Goal: Task Accomplishment & Management: Use online tool/utility

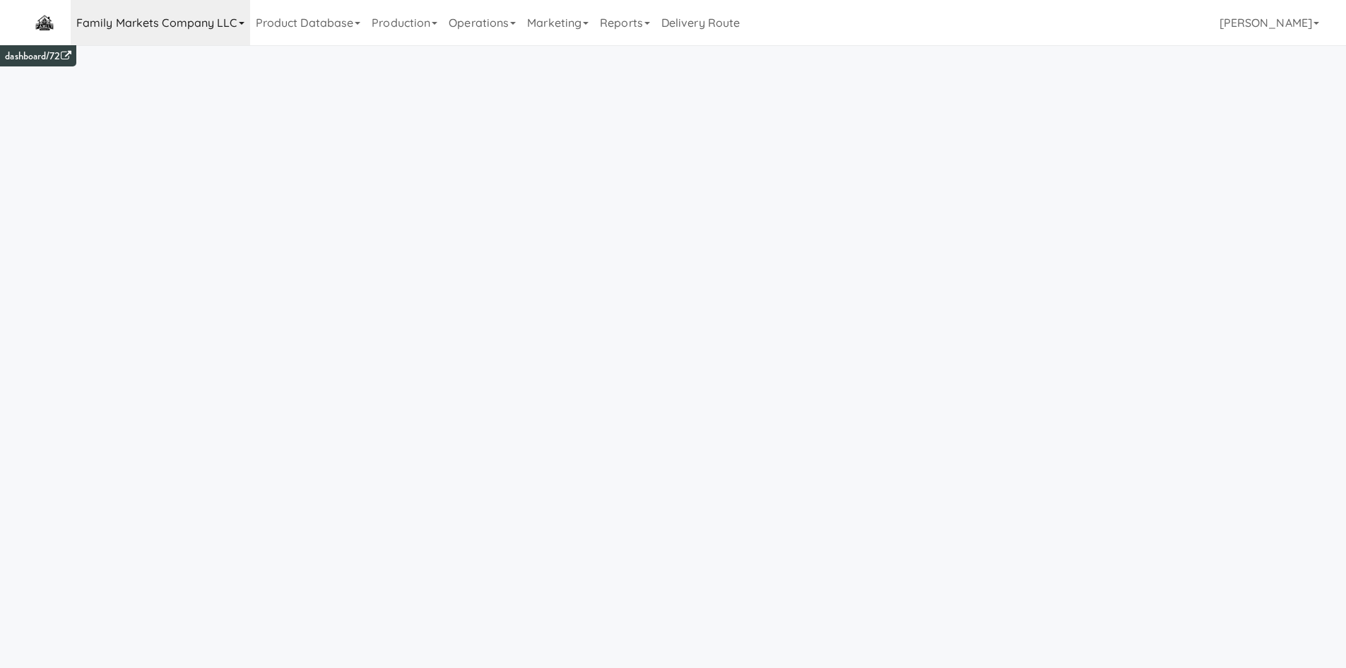
click at [209, 17] on link "Family Markets Company LLC" at bounding box center [160, 22] width 179 height 45
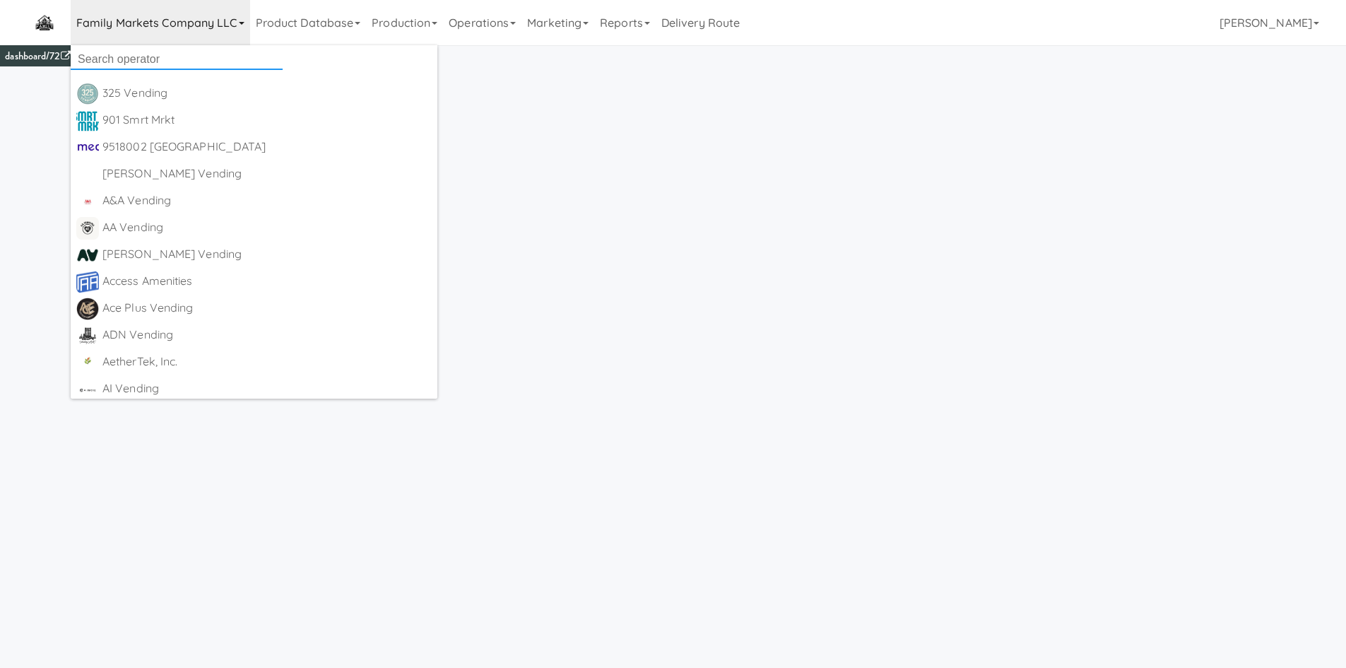
click at [123, 65] on input "text" at bounding box center [177, 59] width 212 height 21
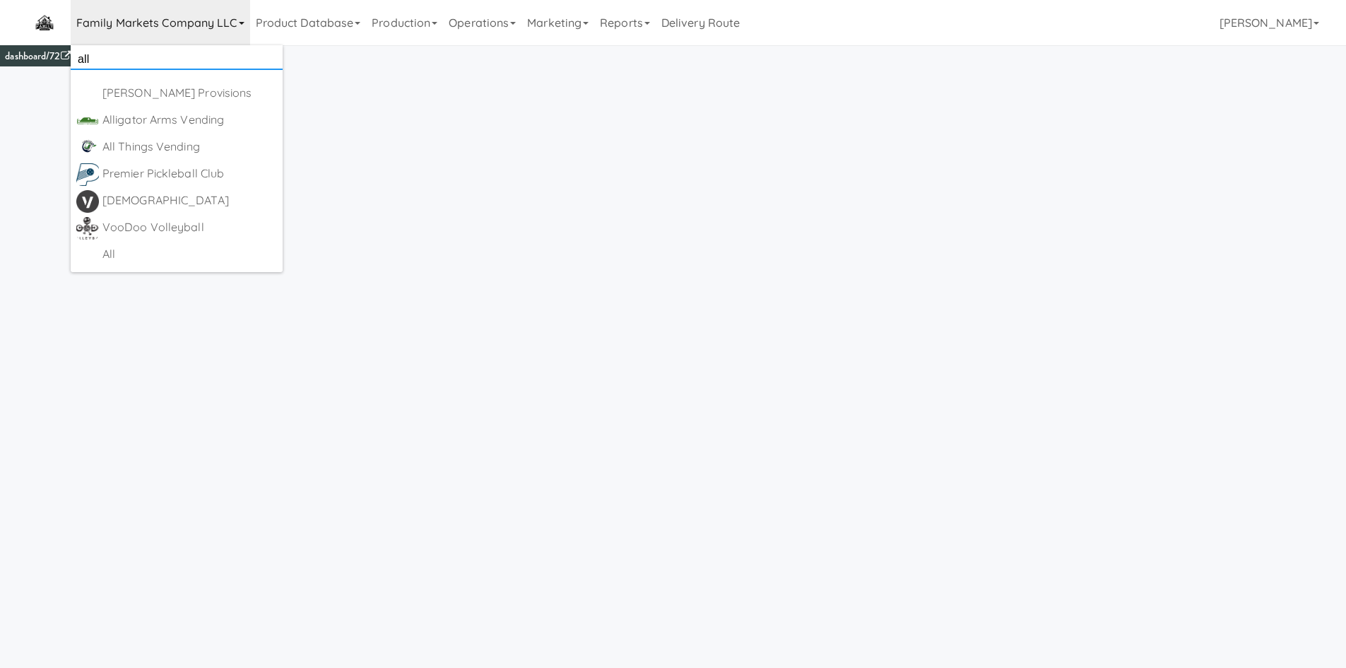
type input "all"
drag, startPoint x: 173, startPoint y: 129, endPoint x: 158, endPoint y: 254, distance: 125.3
click at [158, 254] on div "All" at bounding box center [189, 254] width 174 height 21
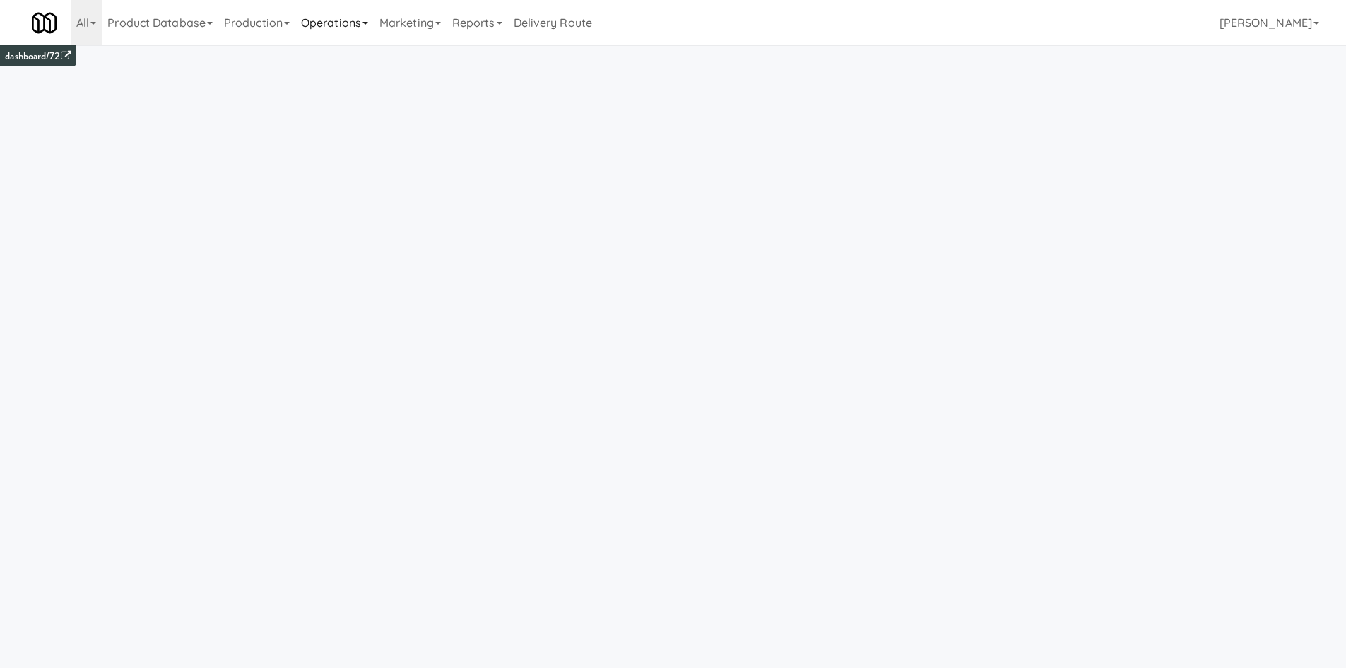
click at [323, 32] on link "Operations" at bounding box center [334, 22] width 78 height 45
click at [361, 206] on link "Cabinets" at bounding box center [351, 202] width 113 height 25
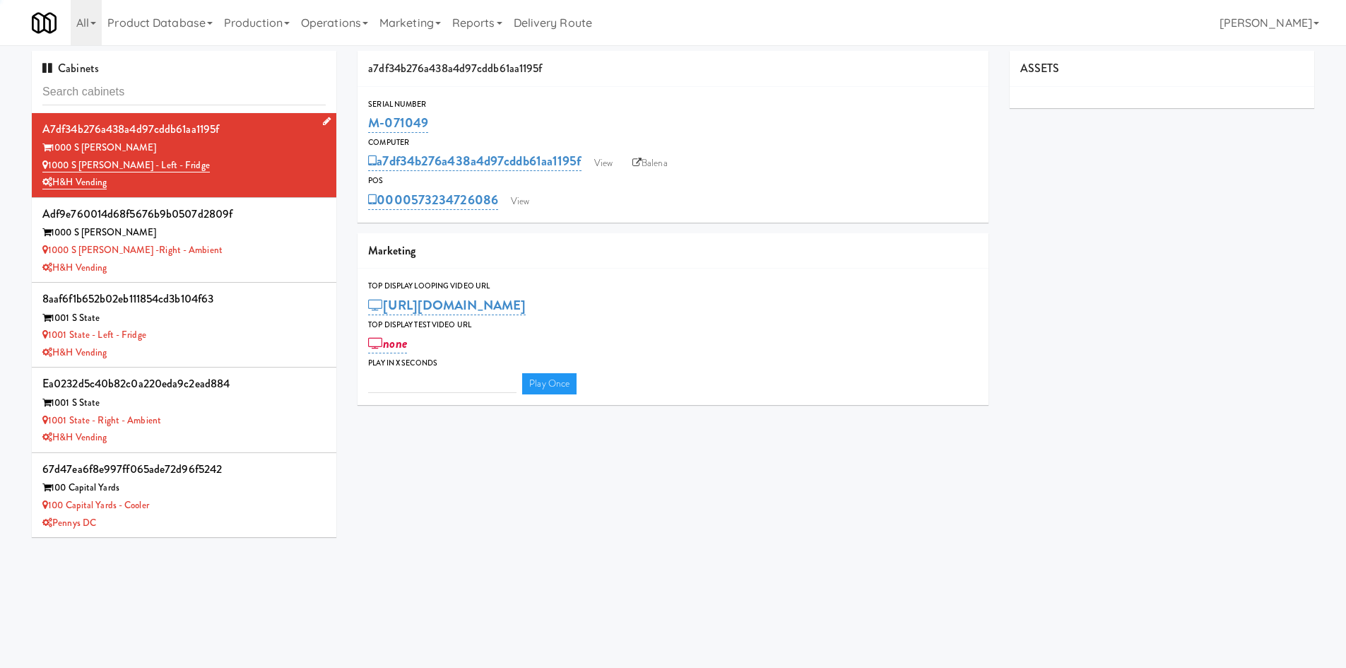
type input "3"
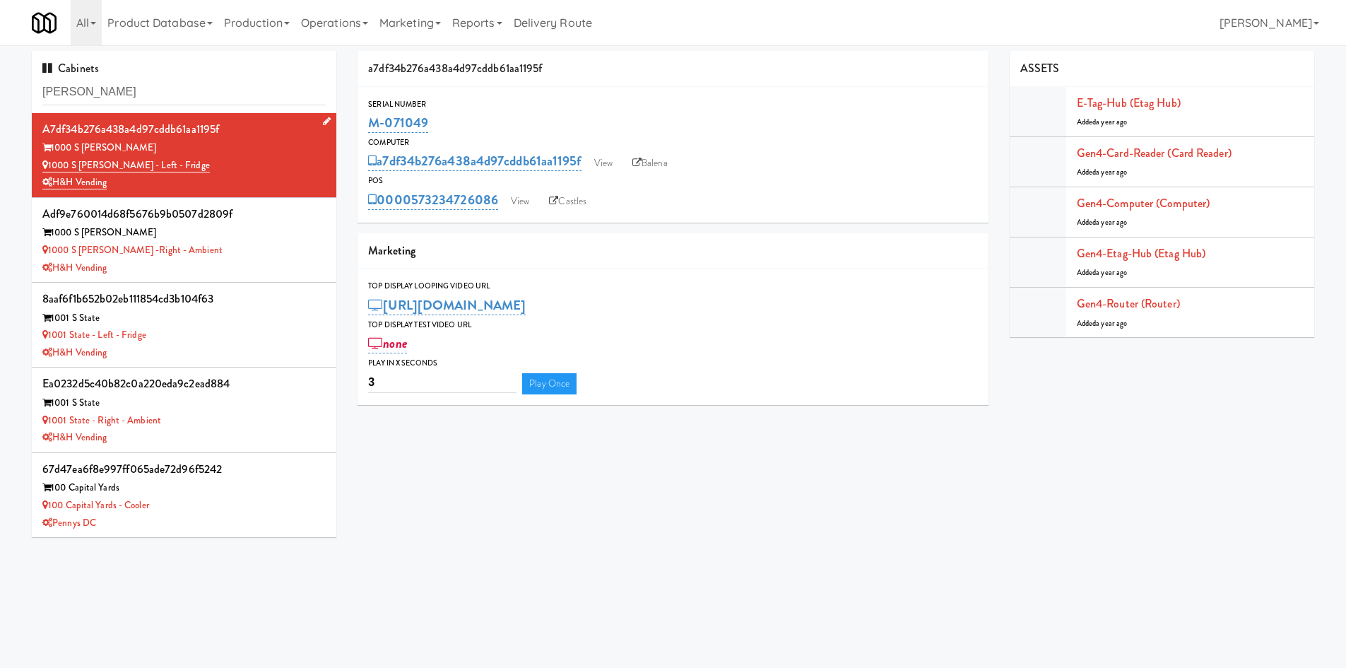
type input "sutton"
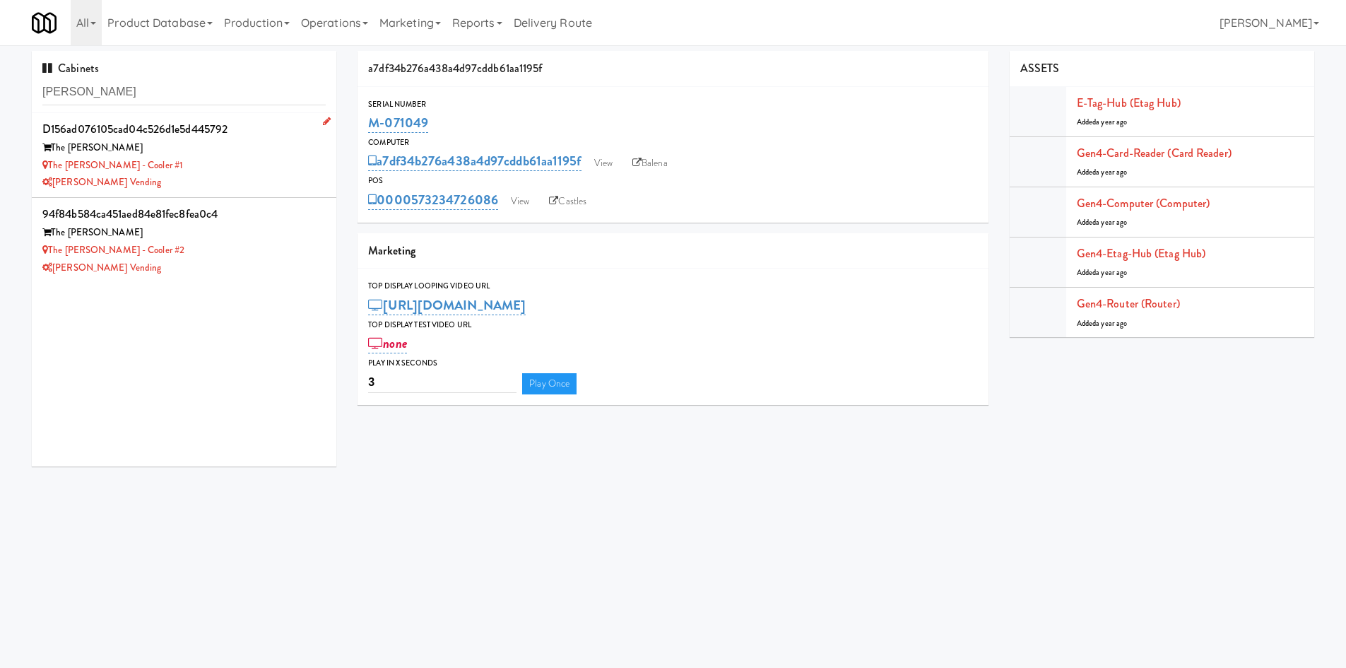
click at [259, 189] on div "[PERSON_NAME] Vending" at bounding box center [183, 183] width 283 height 18
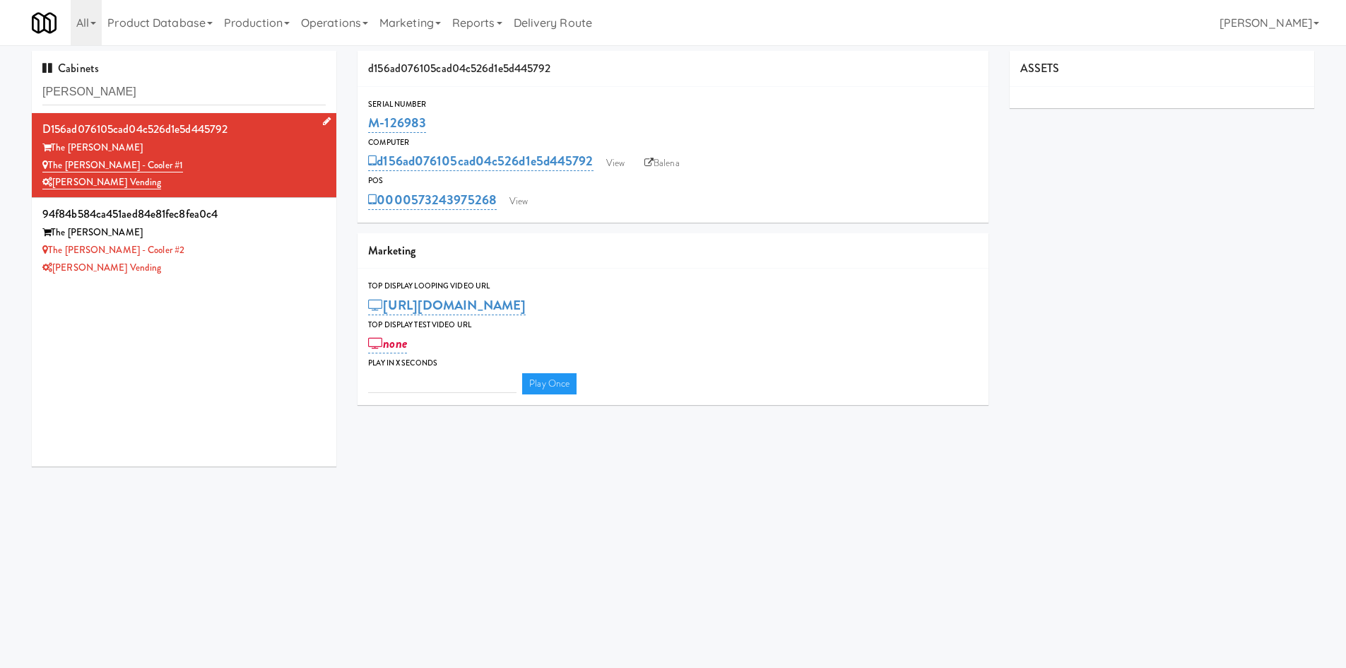
type input "3"
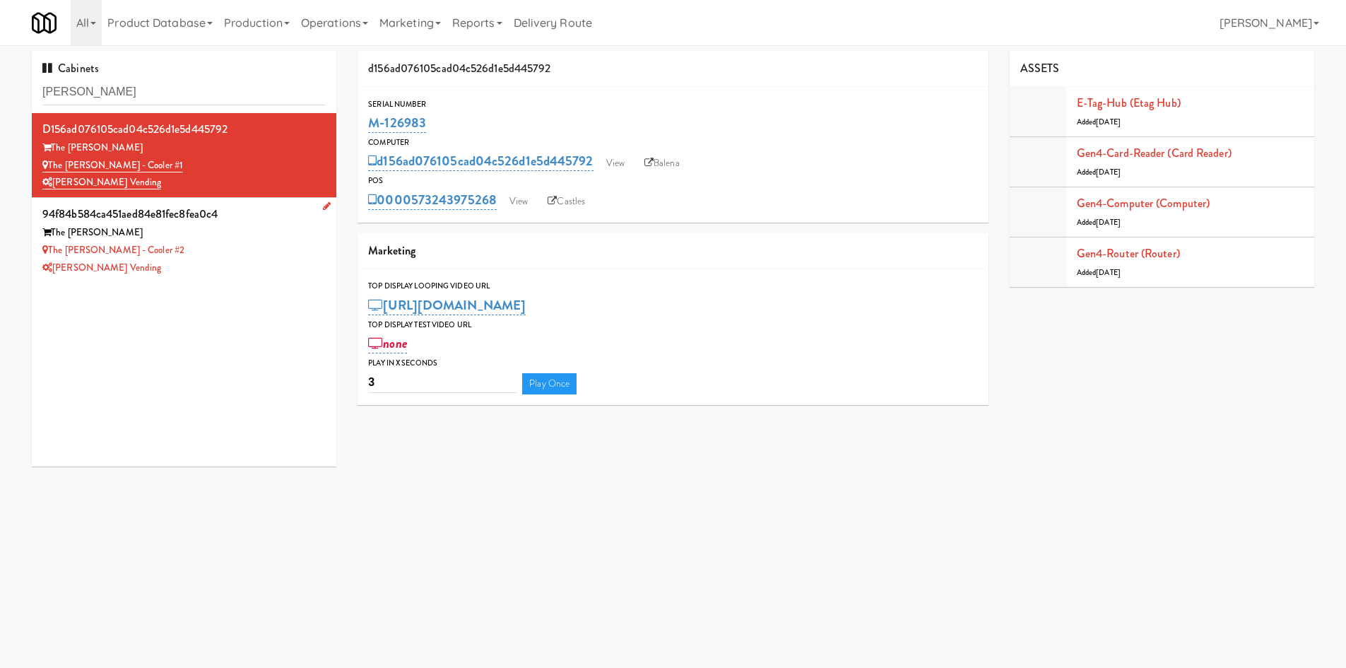
click at [247, 249] on div "The Sutton - Cooler #2" at bounding box center [183, 251] width 283 height 18
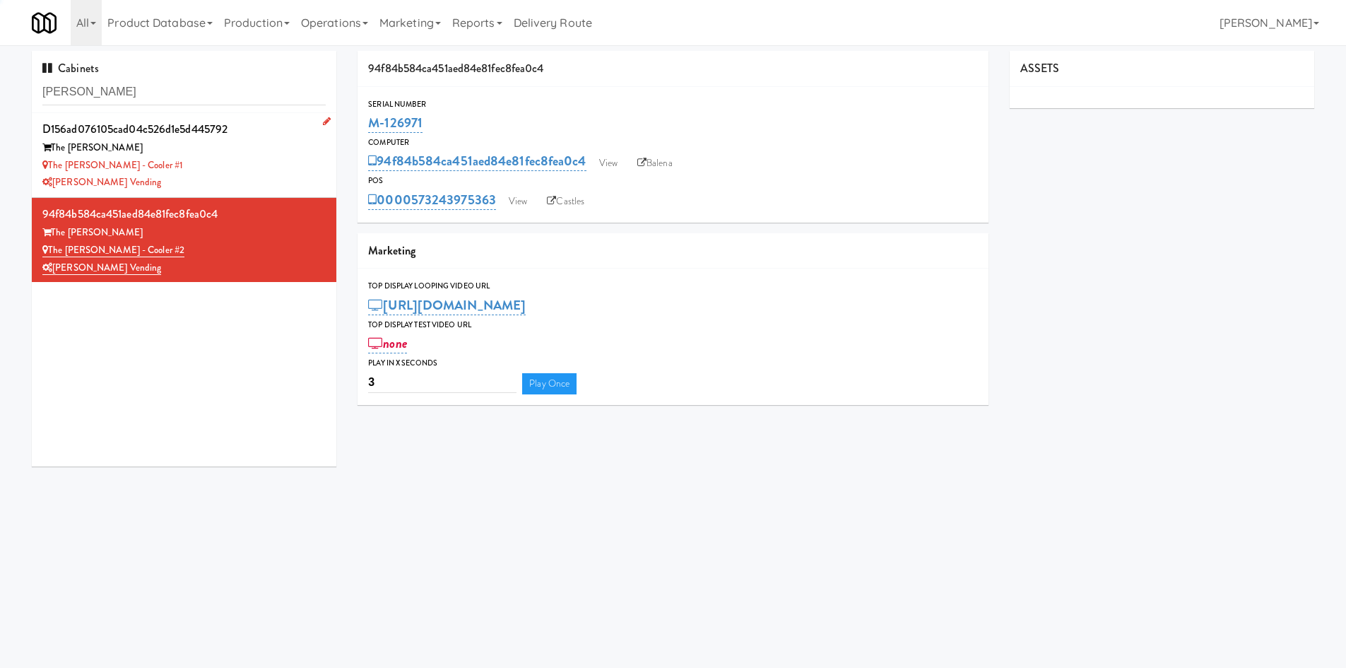
click at [256, 174] on div "[PERSON_NAME] Vending" at bounding box center [183, 183] width 283 height 18
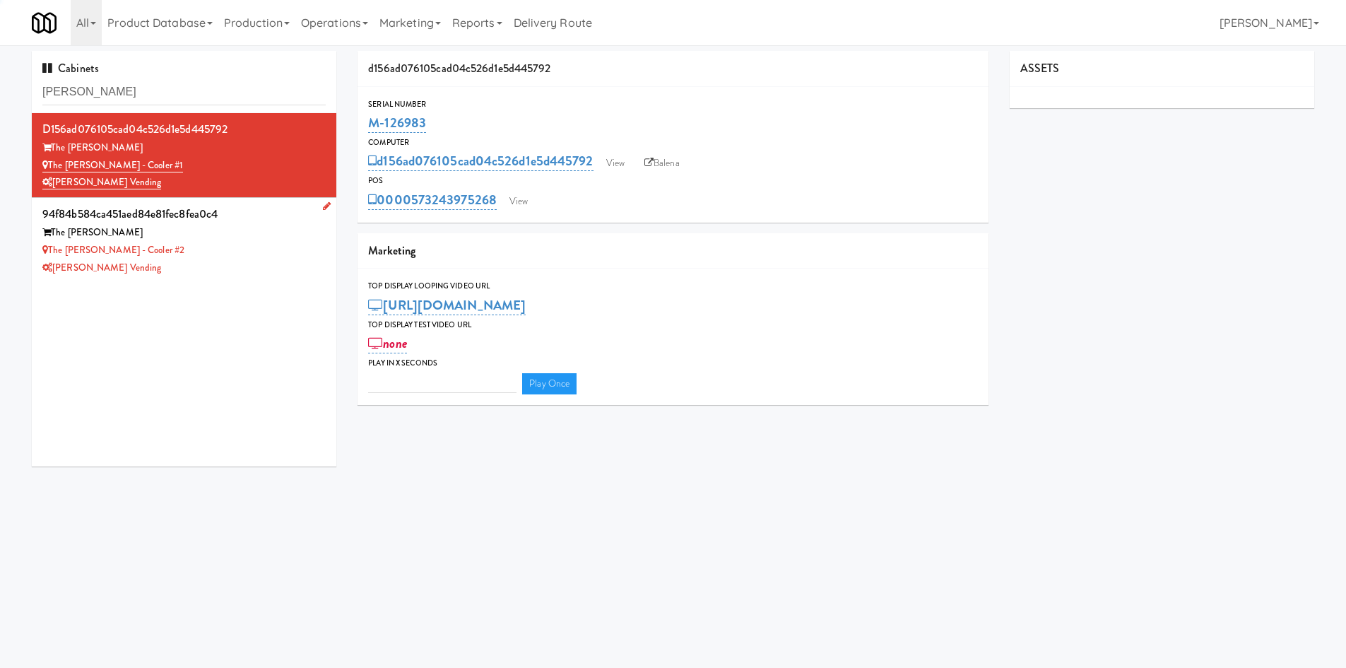
type input "3"
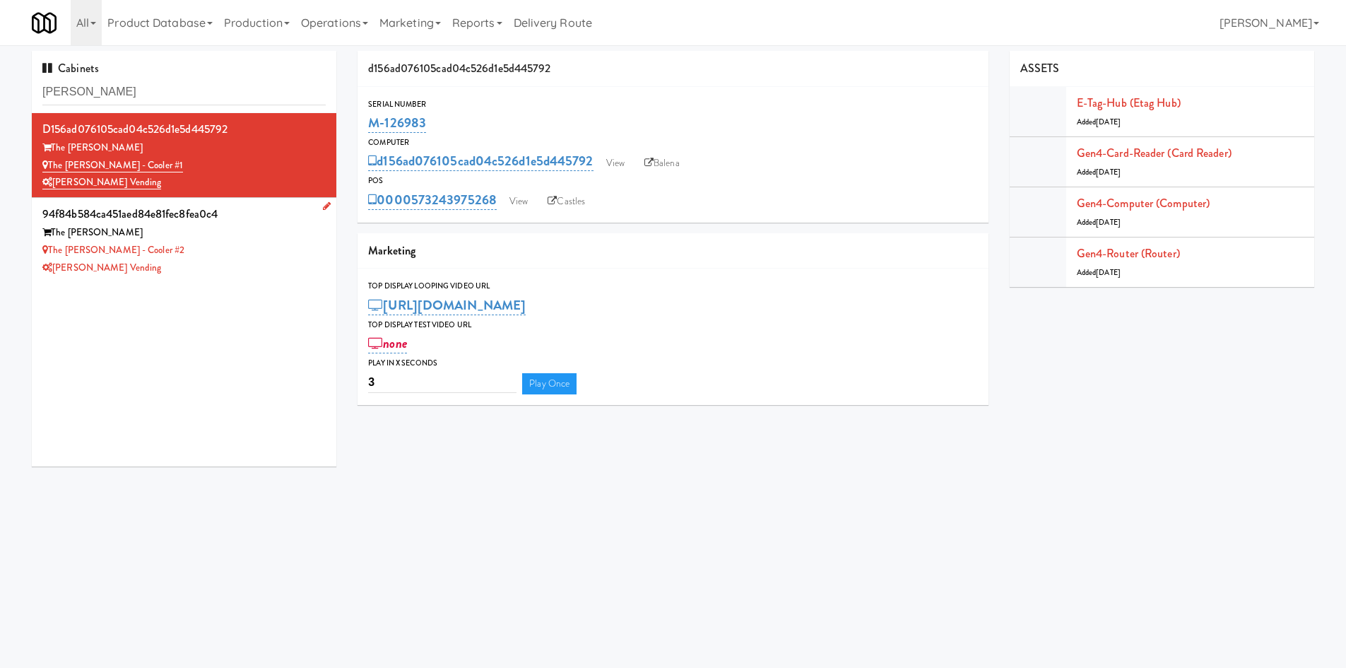
click at [259, 264] on div "[PERSON_NAME] Vending" at bounding box center [183, 268] width 283 height 18
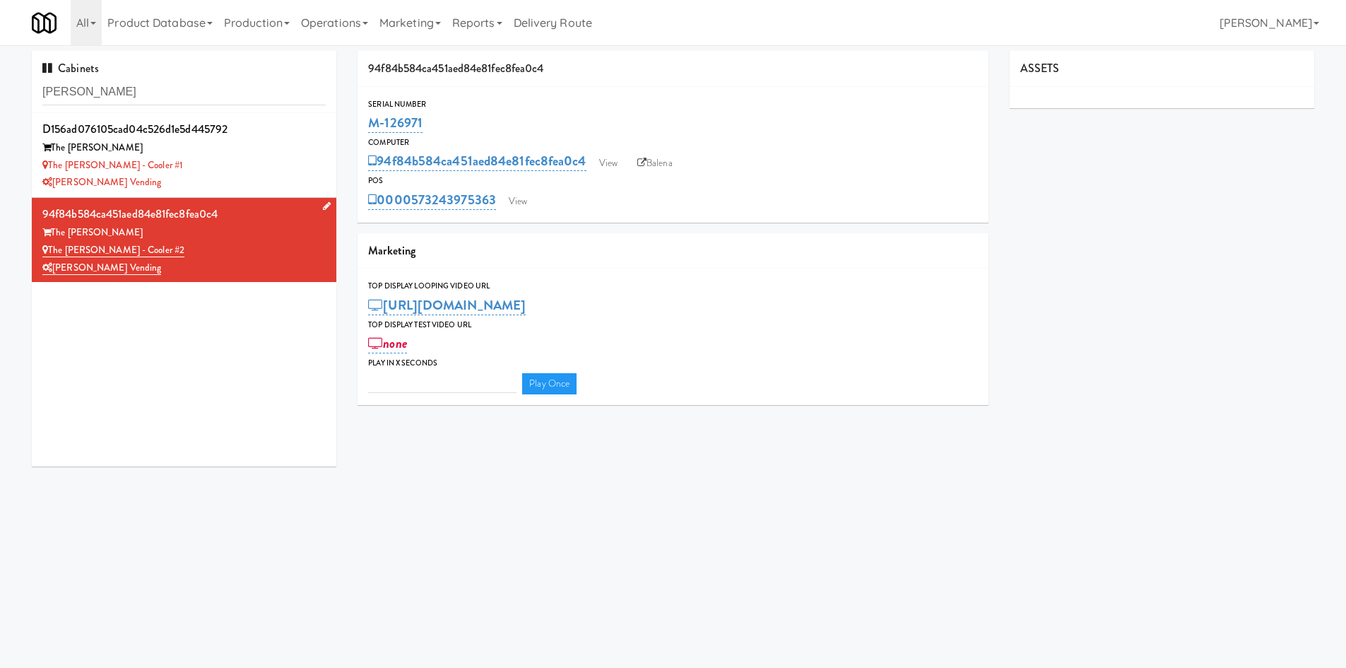
type input "3"
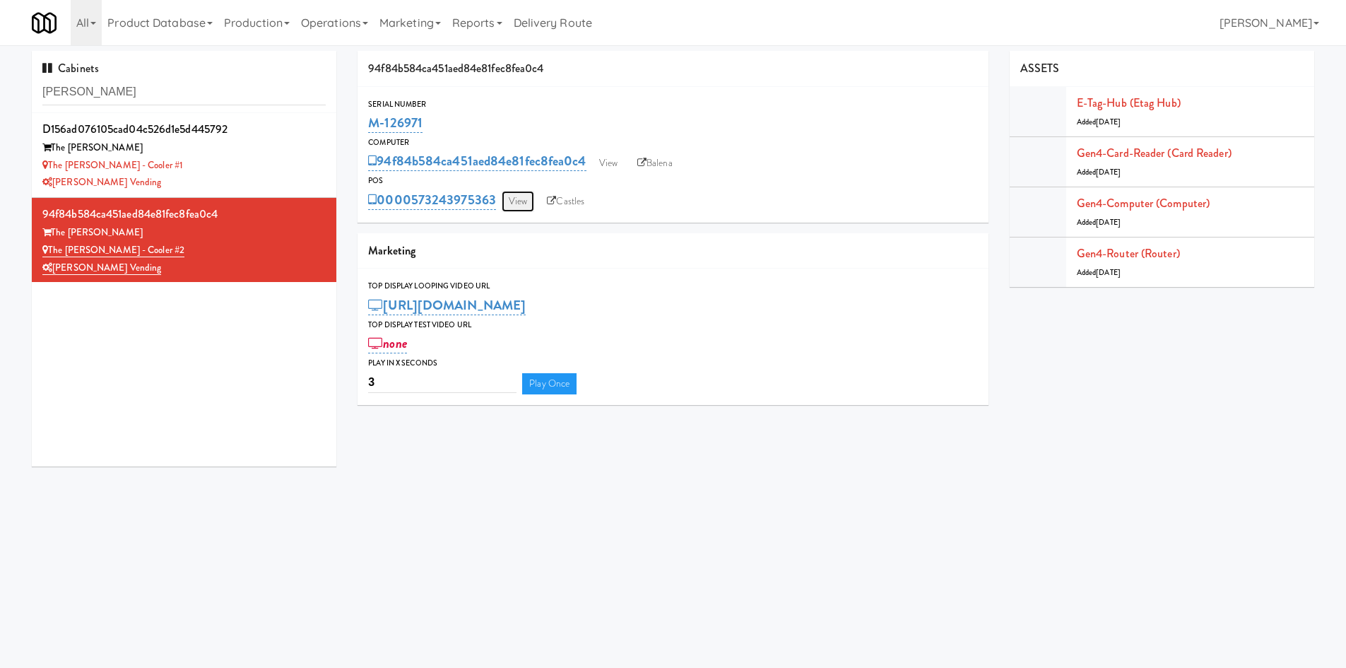
click at [509, 199] on link "View" at bounding box center [518, 201] width 32 height 21
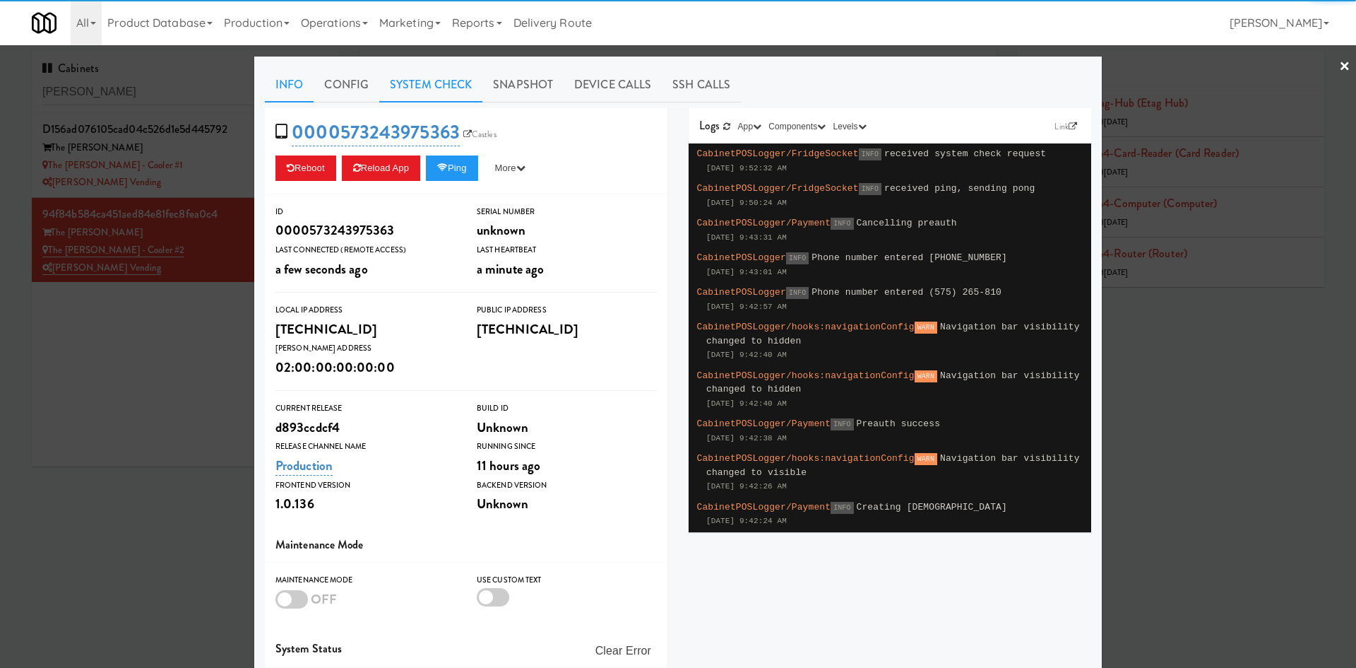
click at [424, 95] on link "System Check" at bounding box center [430, 84] width 103 height 35
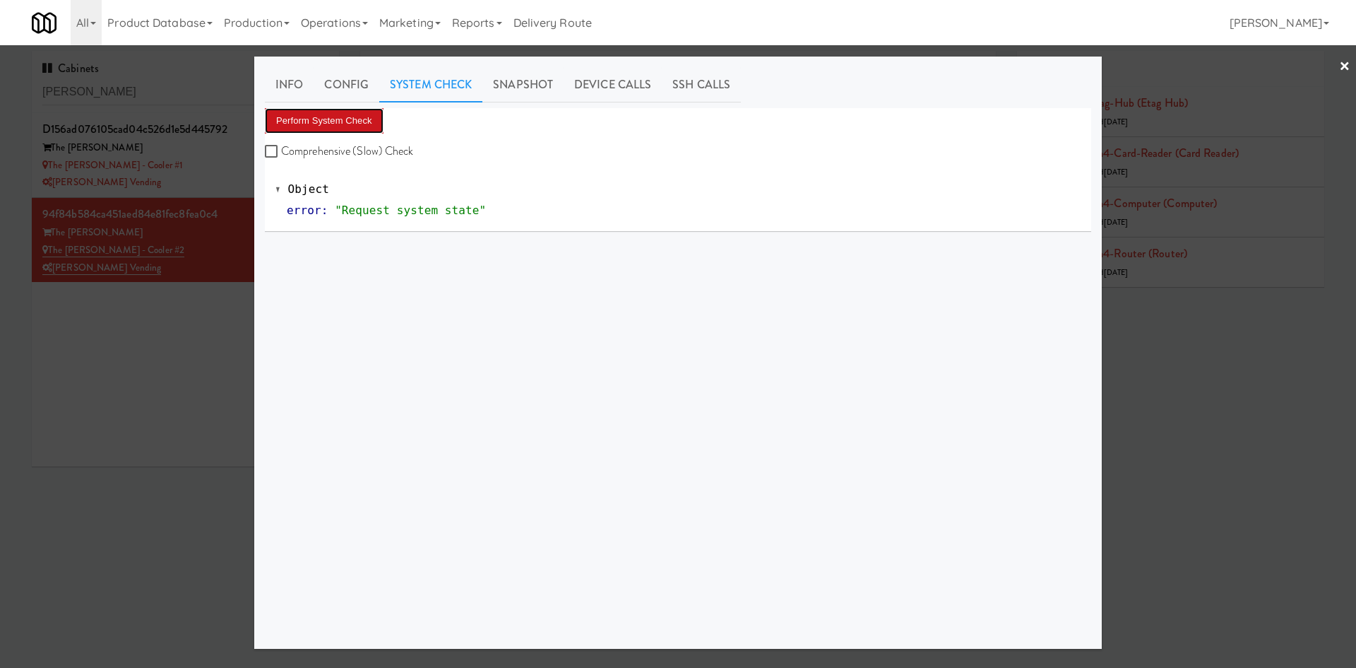
click at [352, 122] on button "Perform System Check" at bounding box center [324, 120] width 119 height 25
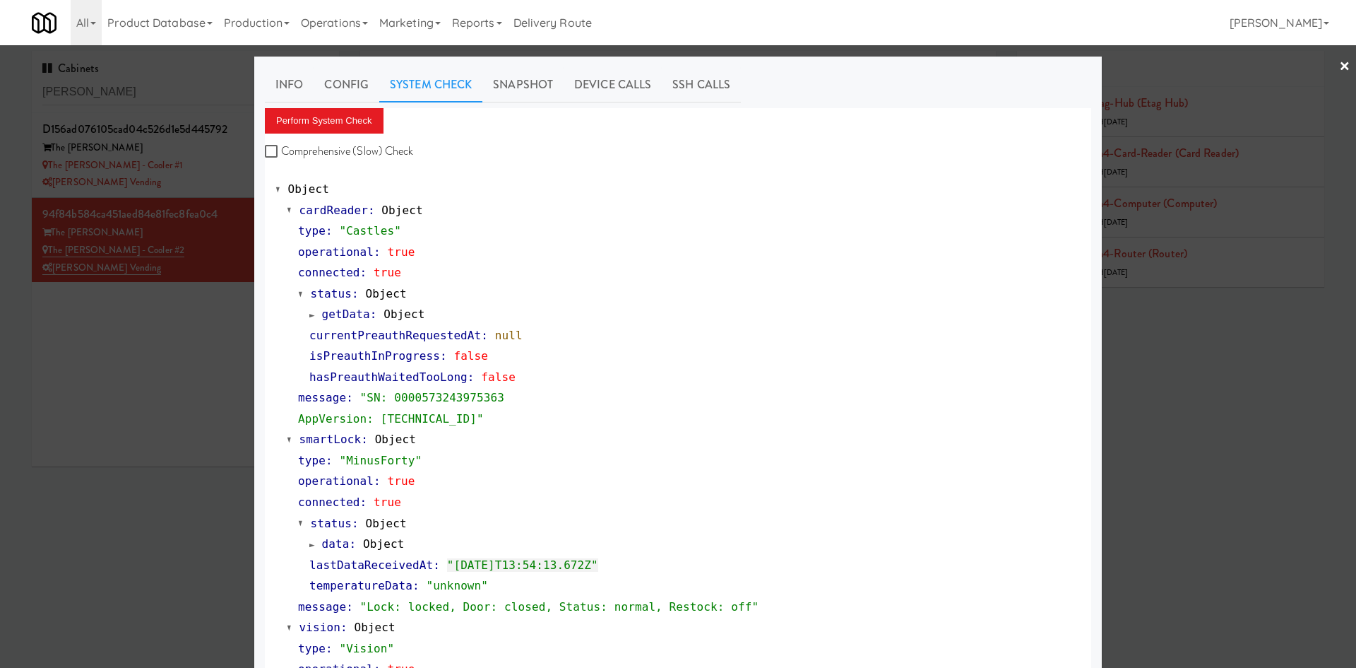
click at [201, 403] on div at bounding box center [678, 334] width 1356 height 668
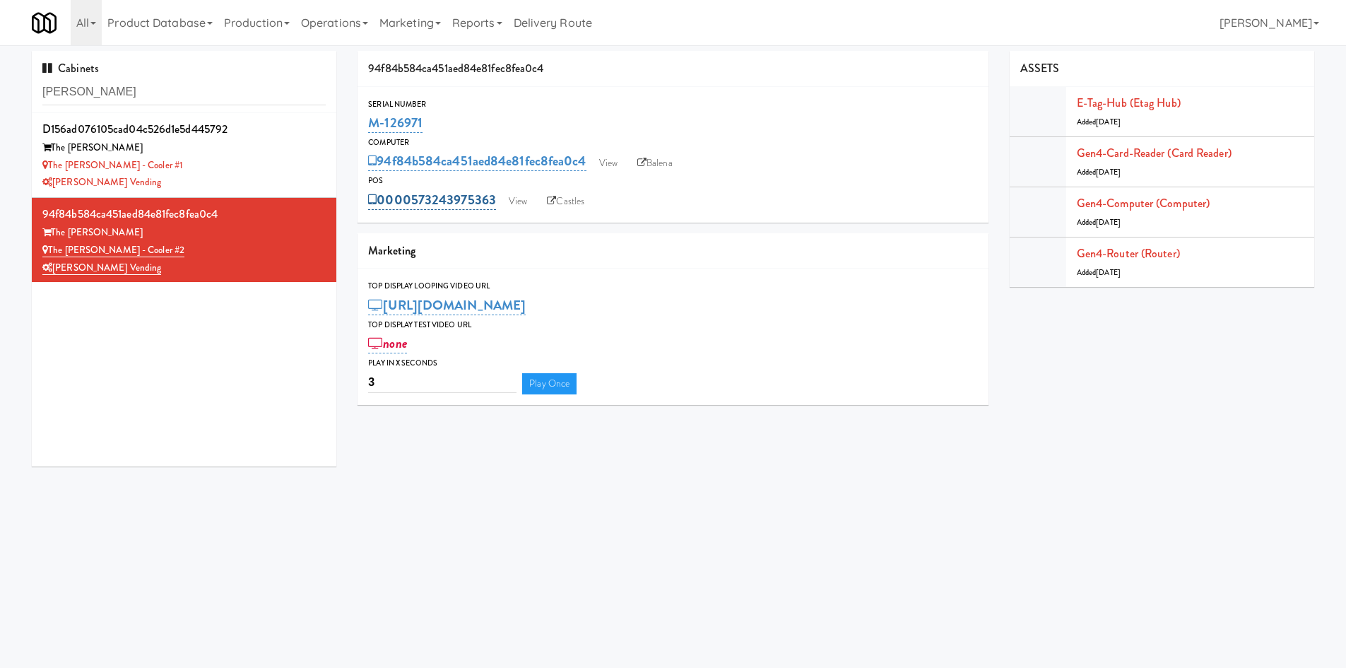
drag, startPoint x: 496, startPoint y: 184, endPoint x: 494, endPoint y: 201, distance: 16.4
click at [494, 201] on div "POS 0000573243975363 View Castles" at bounding box center [672, 193] width 631 height 38
copy div "0000573243975363"
click at [211, 187] on div "[PERSON_NAME] Vending" at bounding box center [183, 183] width 283 height 18
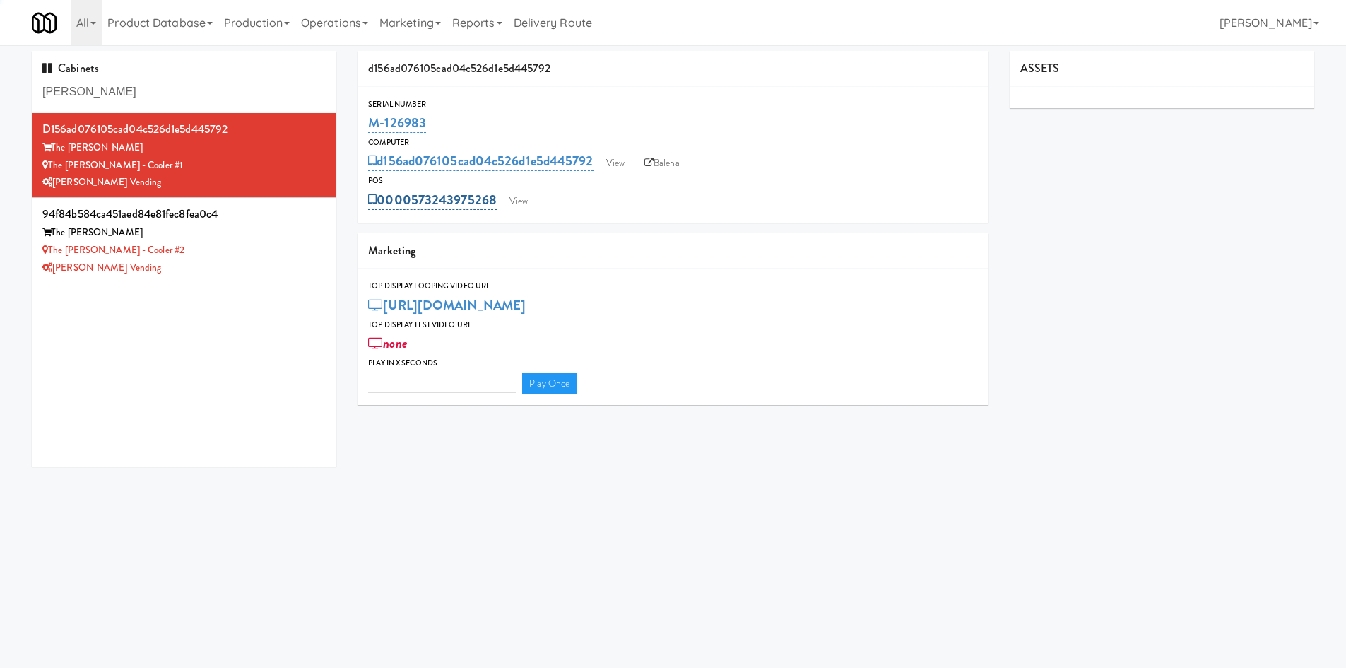
type input "3"
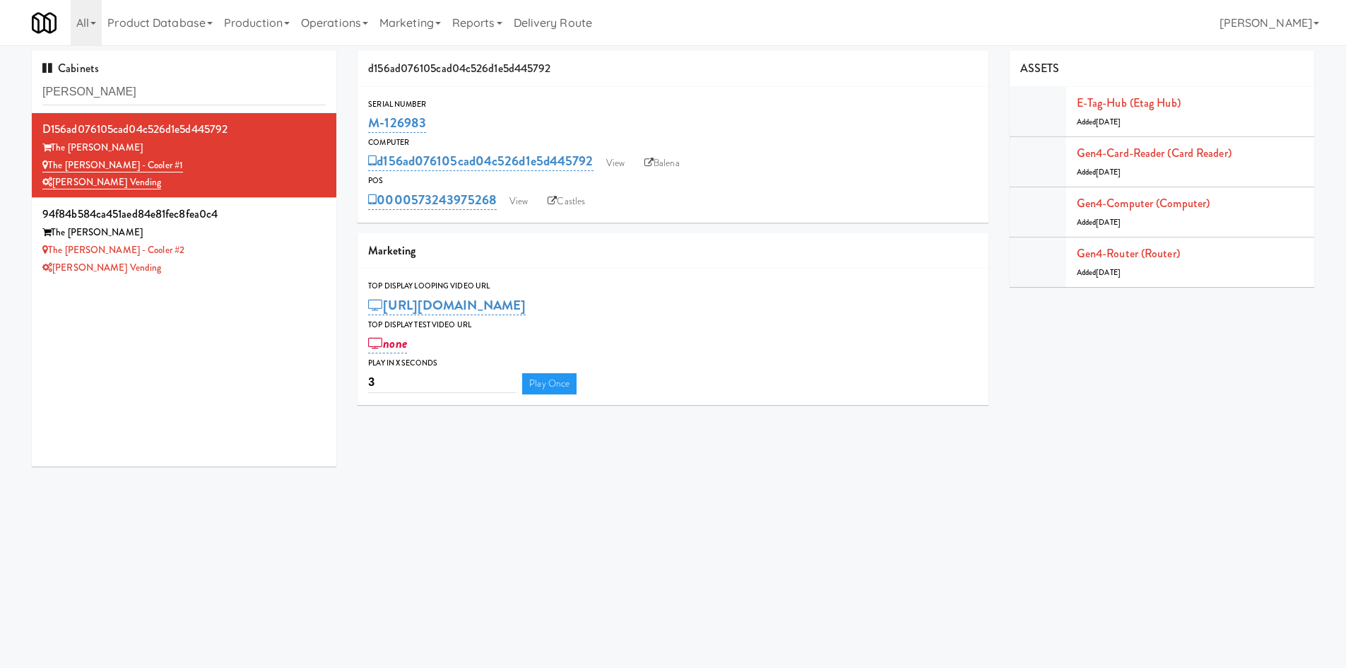
drag, startPoint x: 497, startPoint y: 191, endPoint x: 438, endPoint y: 128, distance: 86.5
click at [439, 191] on div "0000573243975268 View Castles" at bounding box center [673, 200] width 610 height 24
copy link "43975268"
click at [243, 245] on div "The Sutton - Cooler #2" at bounding box center [183, 251] width 283 height 18
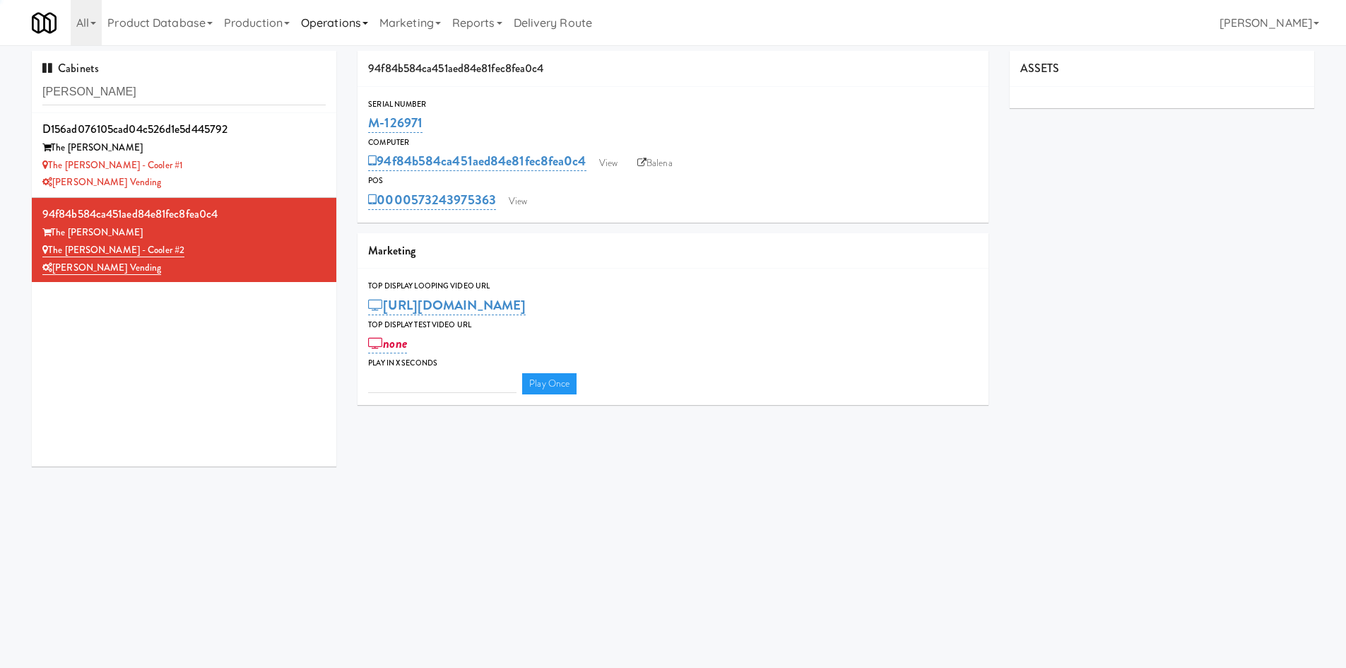
type input "3"
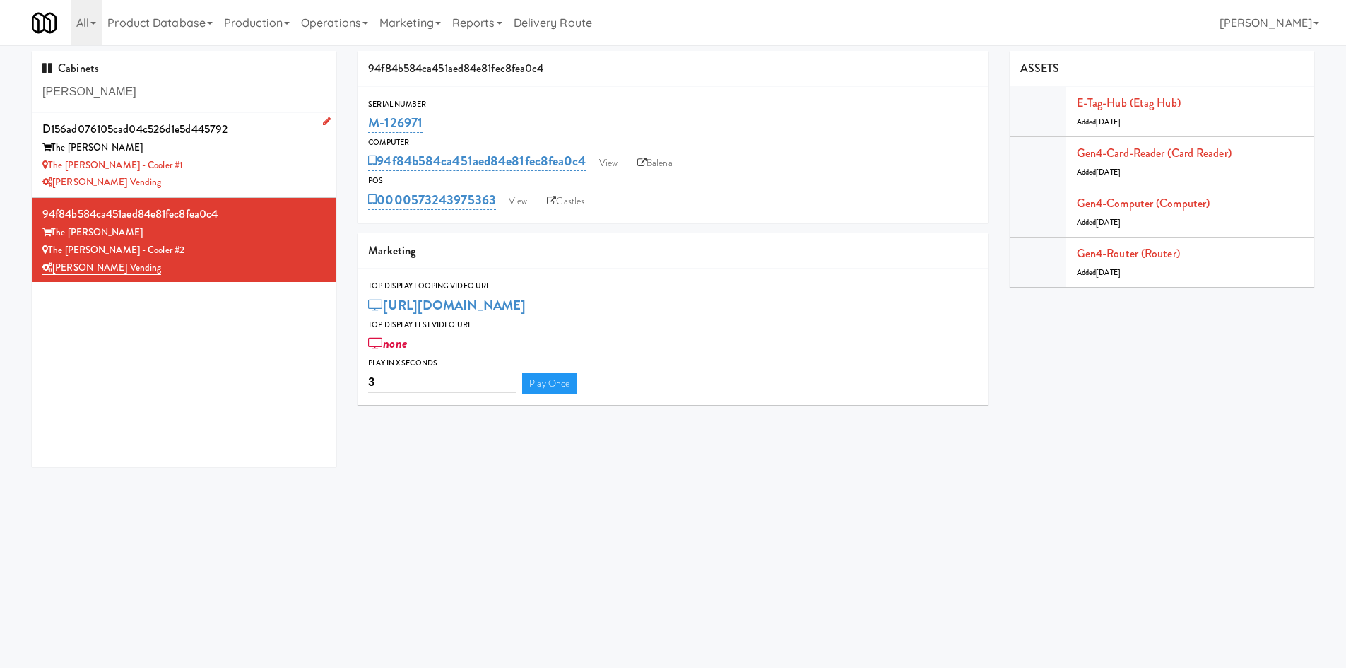
click at [265, 165] on div "The Sutton - Cooler #1" at bounding box center [183, 166] width 283 height 18
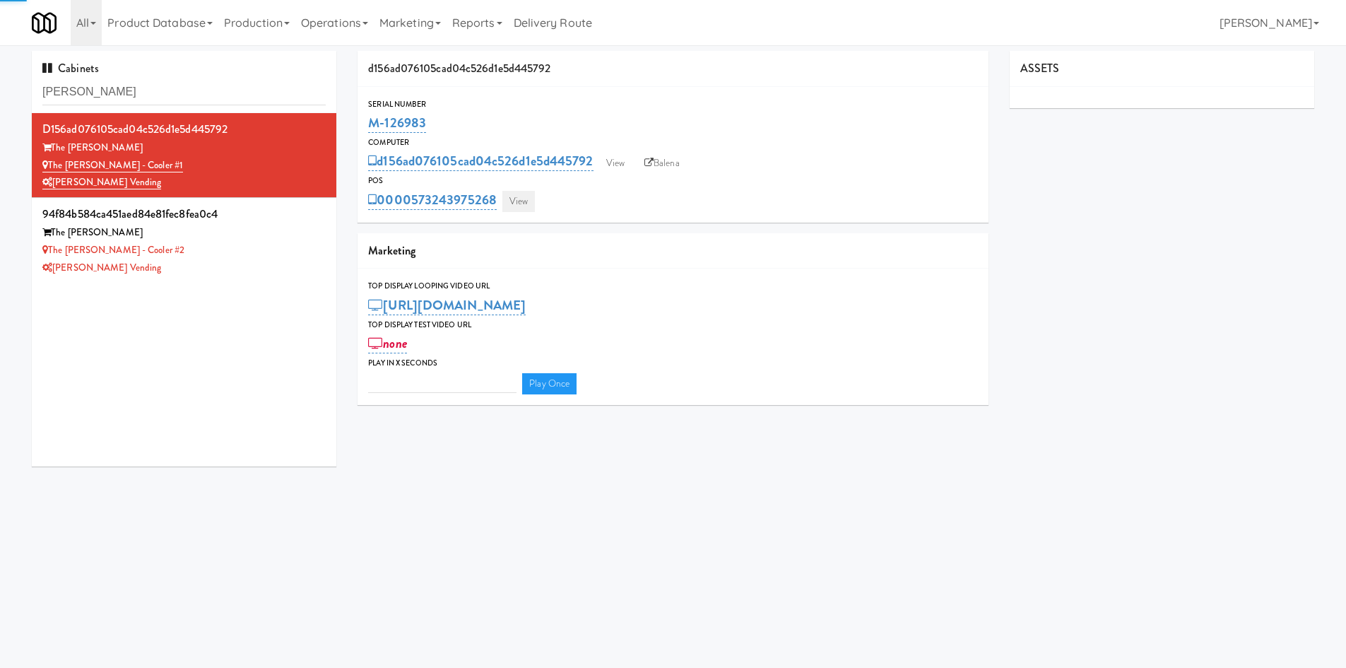
type input "3"
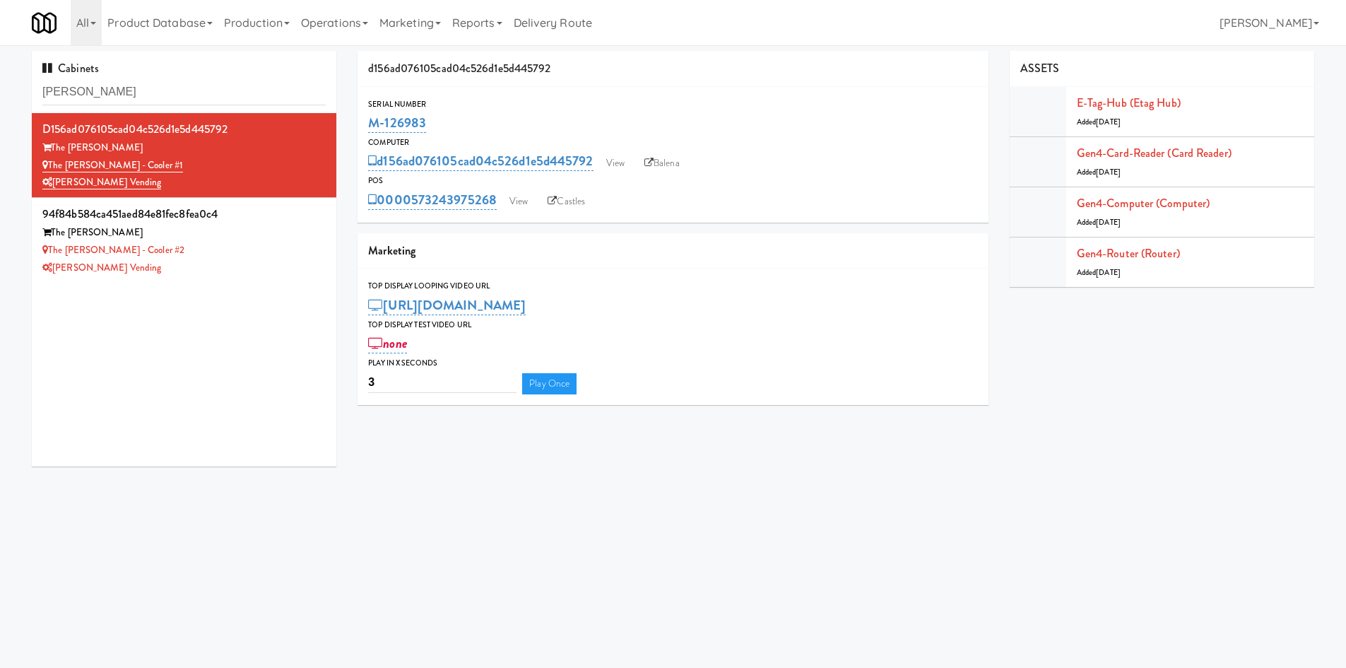
drag, startPoint x: 504, startPoint y: 187, endPoint x: 434, endPoint y: 189, distance: 69.2
click at [434, 189] on div "0000573243975268 View Castles" at bounding box center [673, 200] width 610 height 24
copy link "243975268"
click at [225, 251] on div "The Sutton - Cooler #2" at bounding box center [183, 251] width 283 height 18
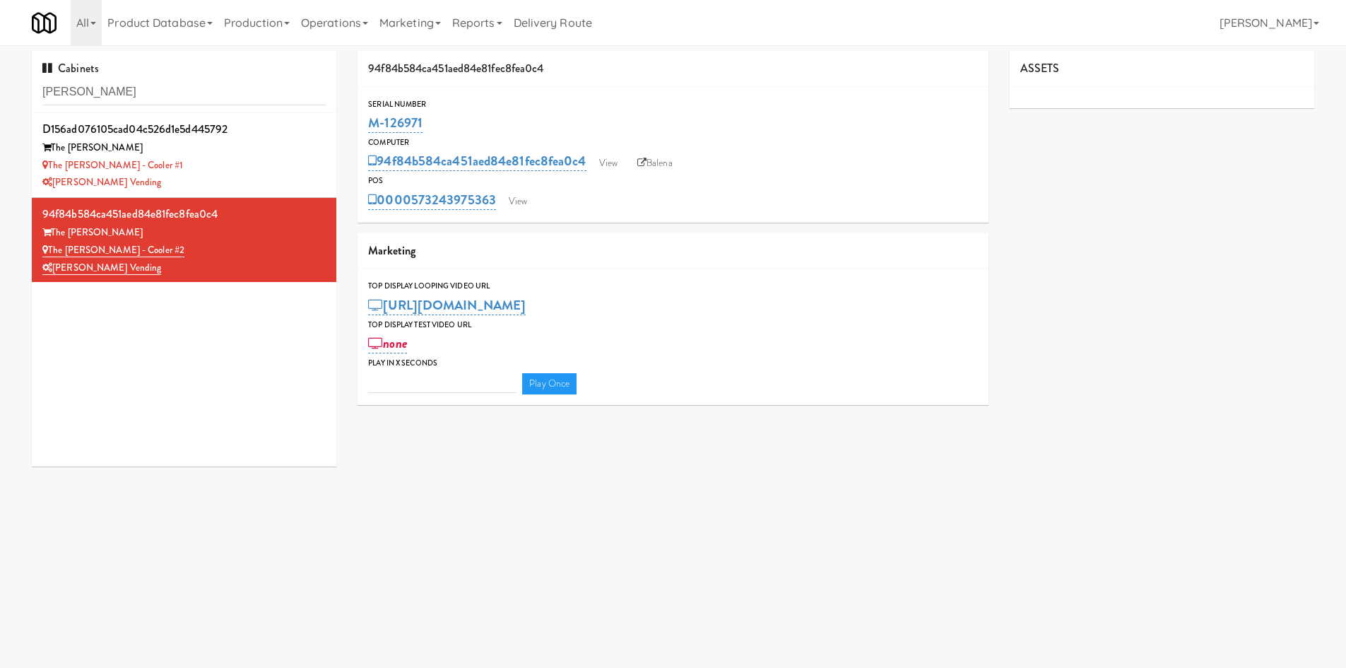
type input "3"
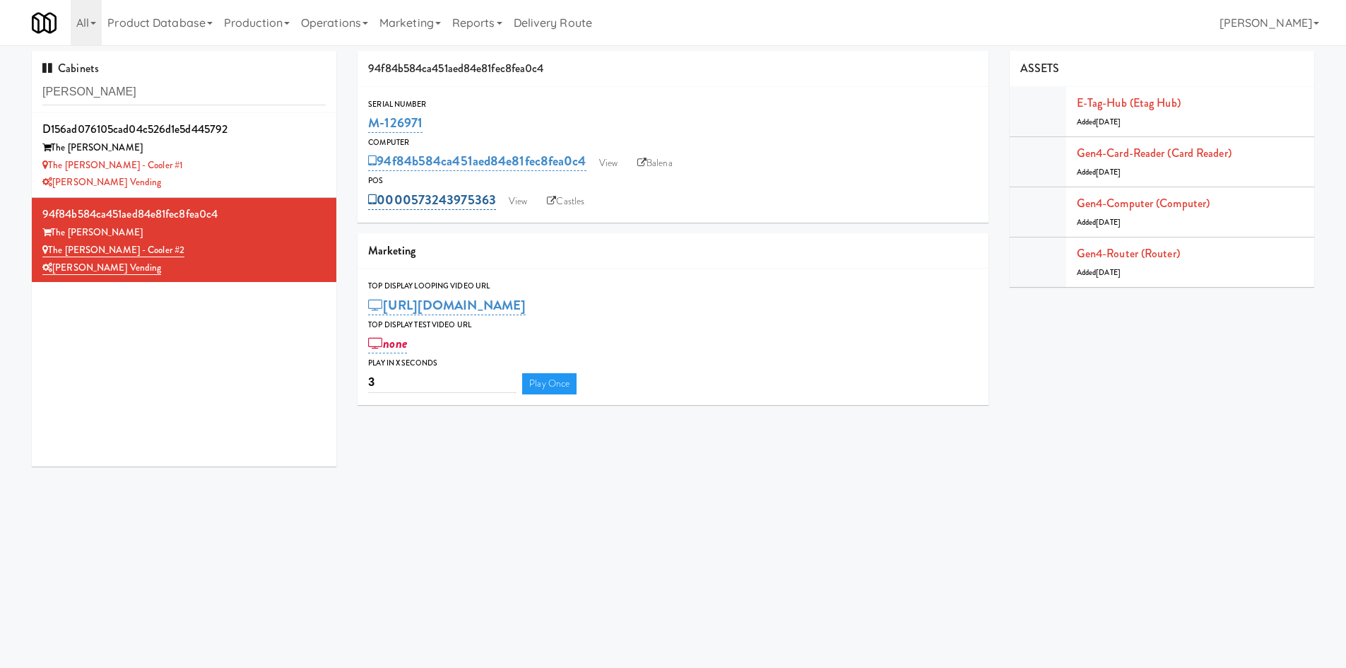
drag, startPoint x: 499, startPoint y: 193, endPoint x: 425, endPoint y: 195, distance: 73.5
click at [425, 195] on div "0000573243975363 View Castles" at bounding box center [673, 200] width 610 height 24
copy link "3243975363"
click at [1126, 247] on link "Gen4-router (Router)" at bounding box center [1128, 253] width 103 height 16
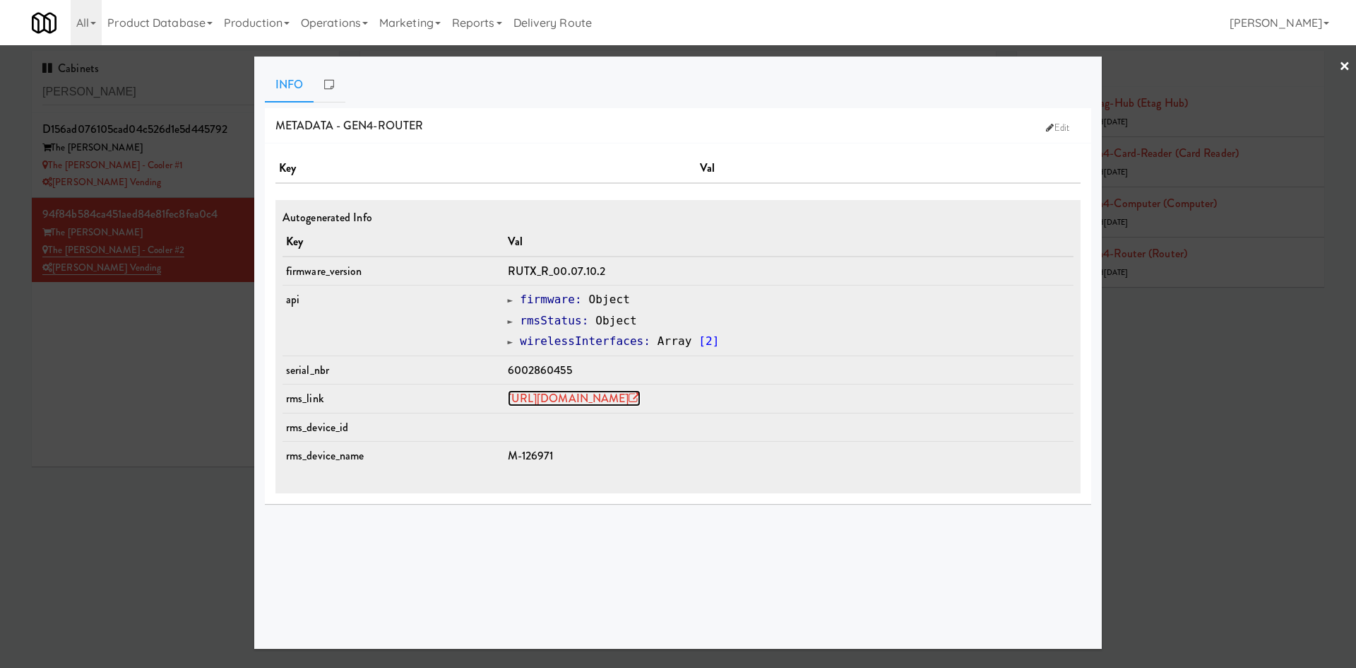
click at [641, 392] on link "https://rms.teltonika-networks.com/devices/1442163" at bounding box center [574, 398] width 133 height 16
click at [199, 163] on div at bounding box center [678, 334] width 1356 height 668
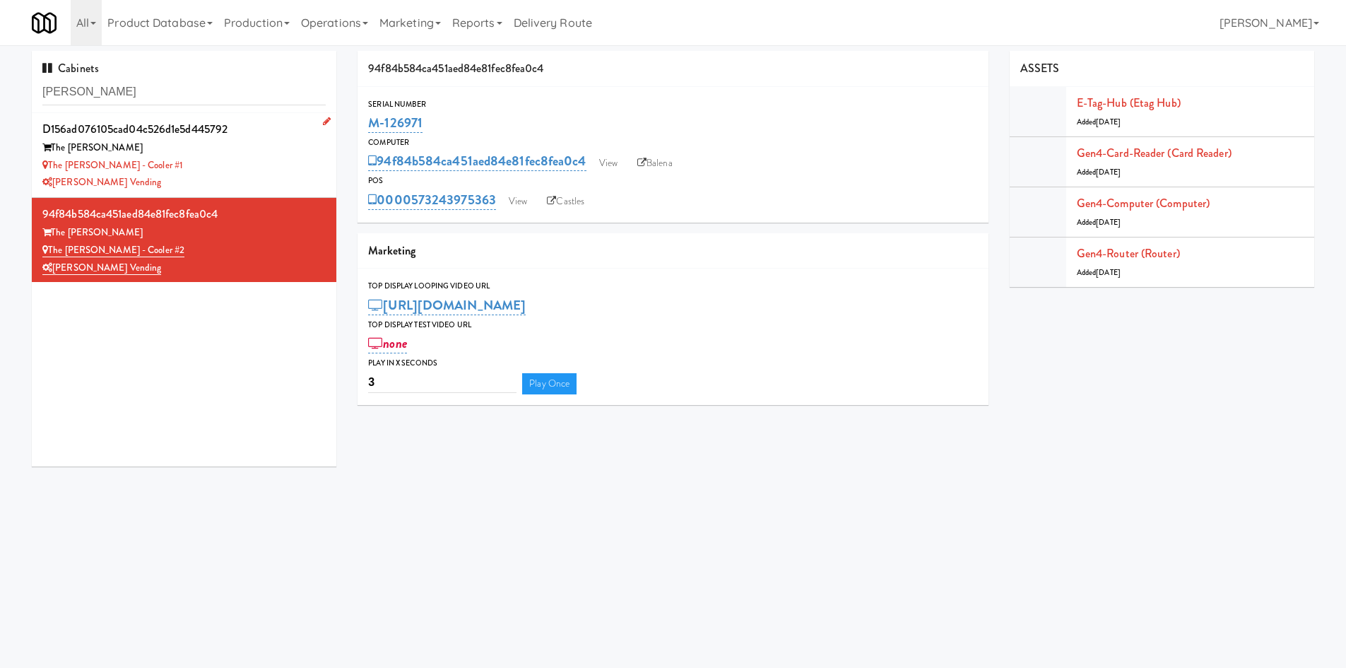
click at [194, 163] on div "The Sutton - Cooler #1" at bounding box center [183, 166] width 283 height 18
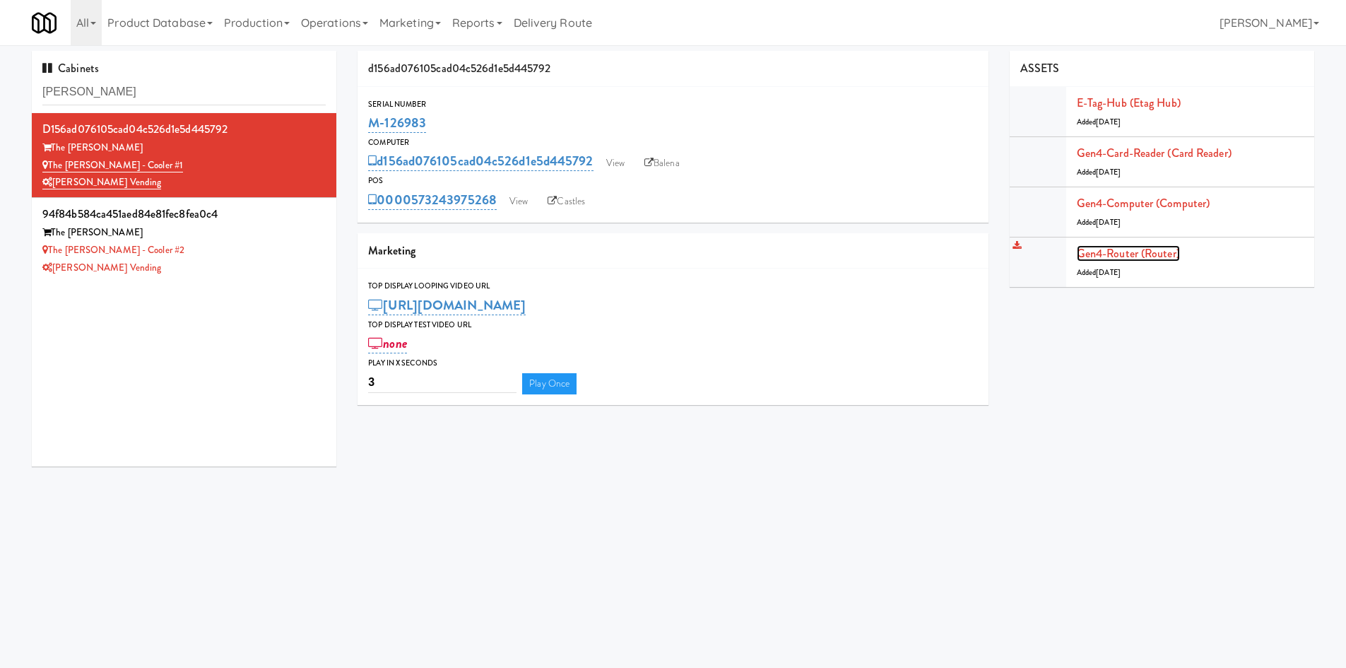
click at [1132, 249] on link "Gen4-router (Router)" at bounding box center [1128, 253] width 103 height 16
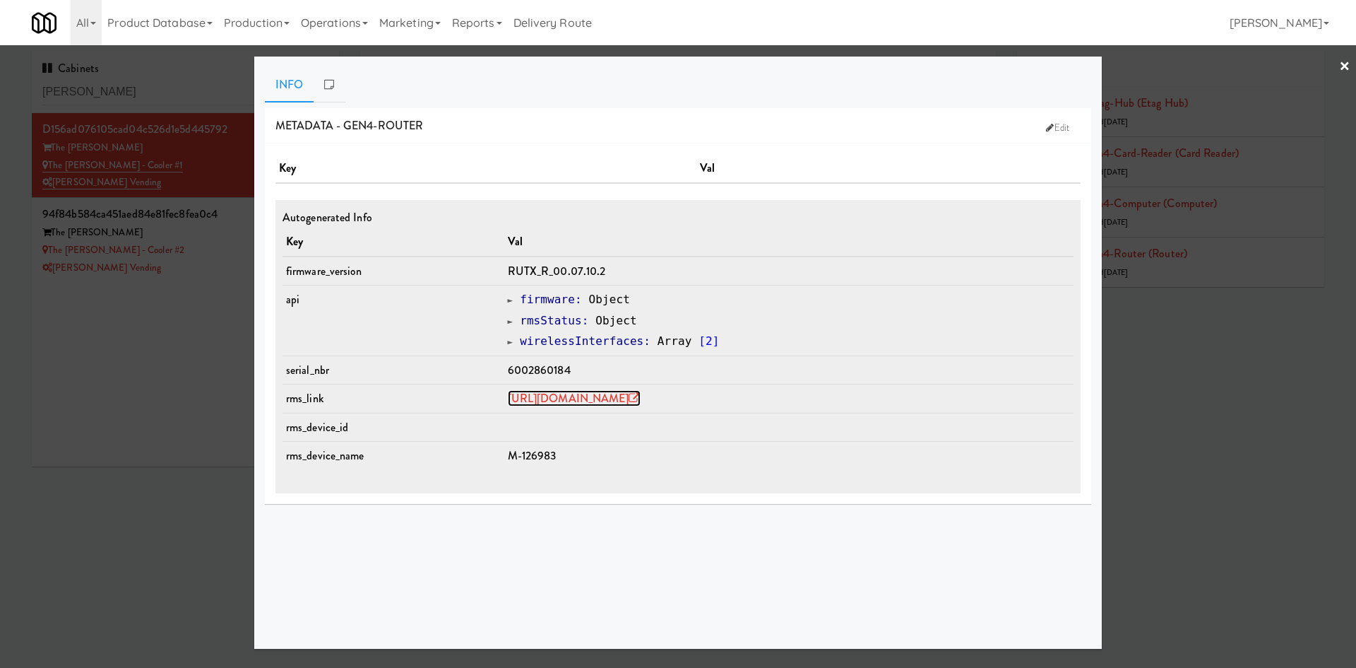
click at [641, 400] on link "https://rms.teltonika-networks.com/devices/1442173" at bounding box center [574, 398] width 133 height 16
click at [134, 415] on div at bounding box center [678, 334] width 1356 height 668
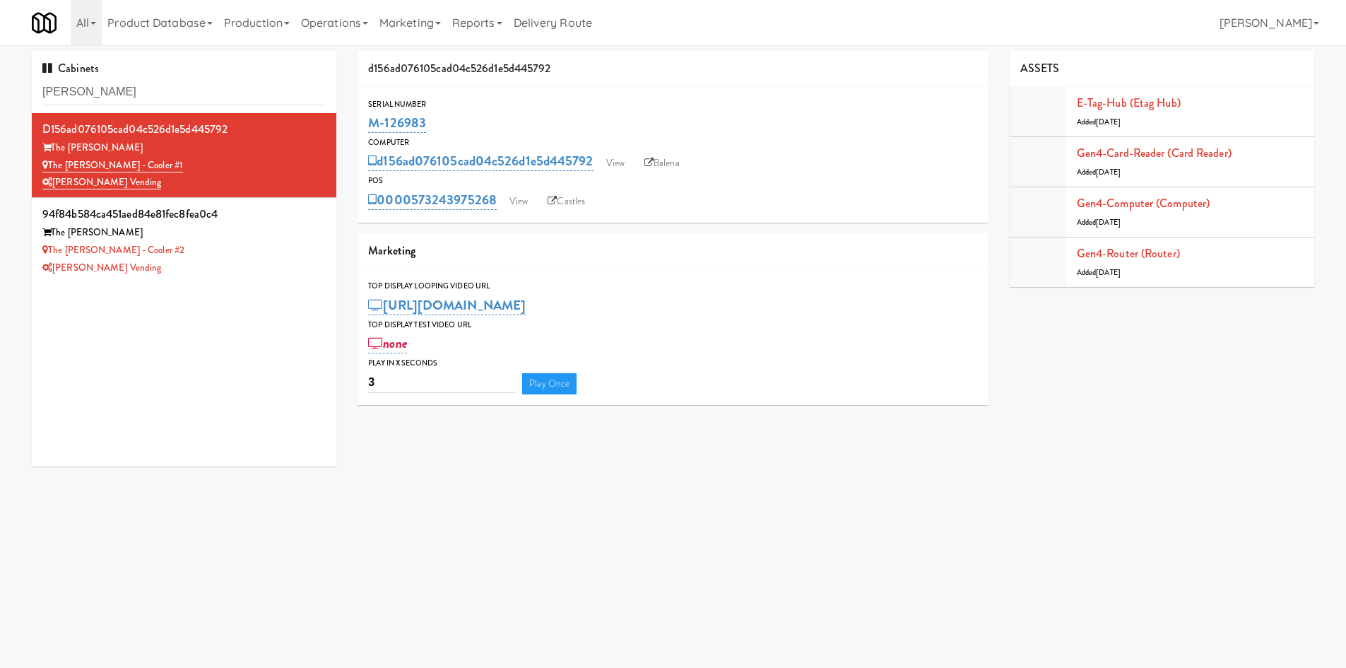
click at [497, 189] on div "0000573243975268 View Castles" at bounding box center [673, 200] width 610 height 24
click at [1108, 251] on link "Gen4-router (Router)" at bounding box center [1128, 253] width 103 height 16
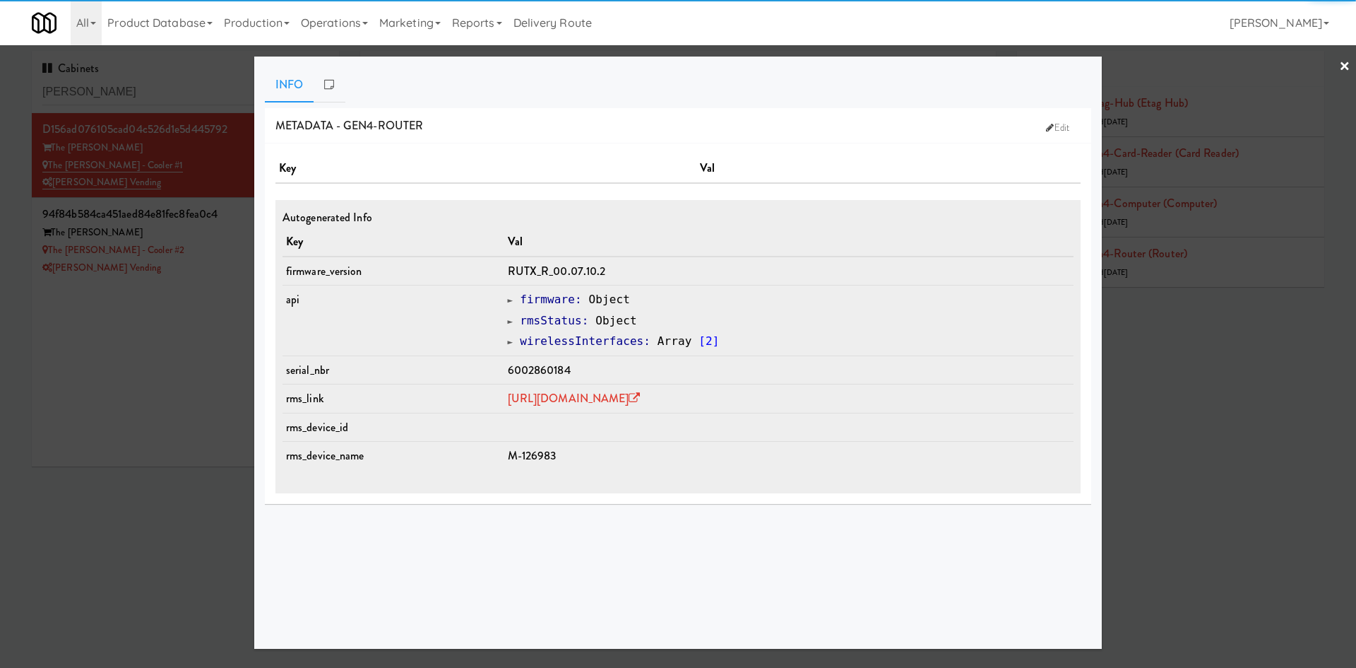
click at [511, 374] on span "6002860184" at bounding box center [539, 370] width 63 height 16
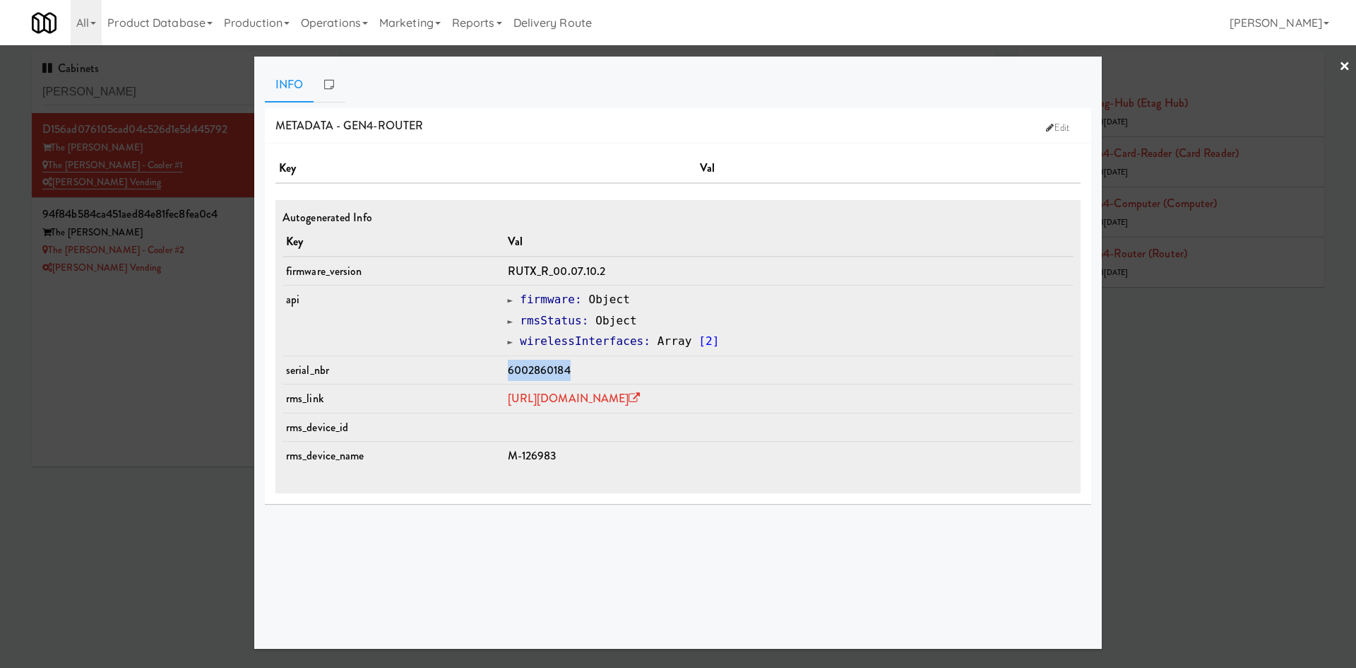
click at [511, 374] on span "6002860184" at bounding box center [539, 370] width 63 height 16
copy span "6002860184"
click at [128, 312] on div at bounding box center [678, 334] width 1356 height 668
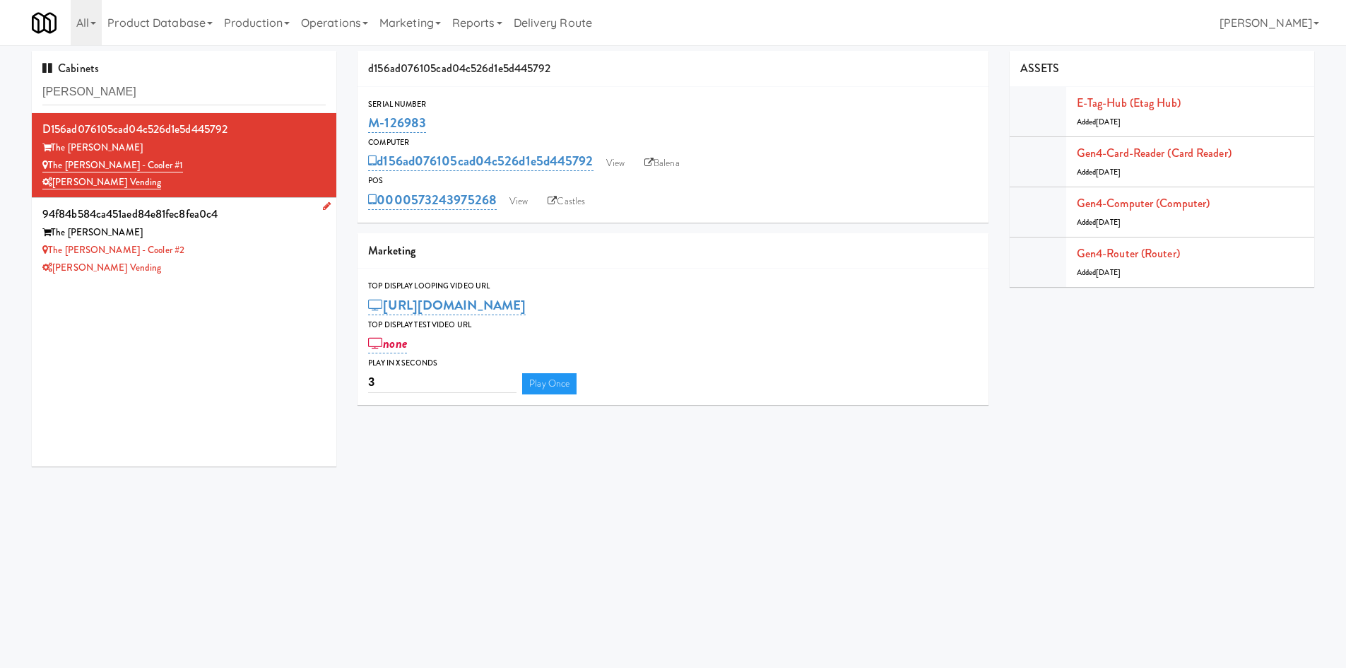
click at [188, 270] on div "[PERSON_NAME] Vending" at bounding box center [183, 268] width 283 height 18
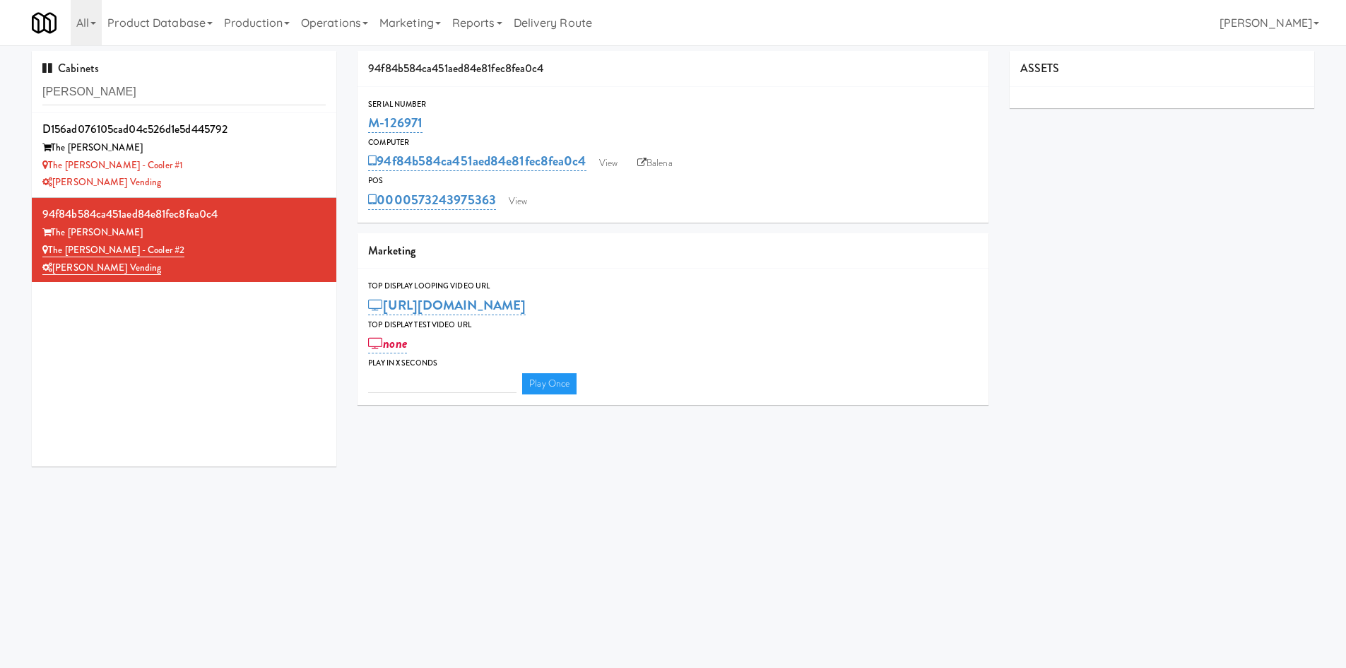
type input "3"
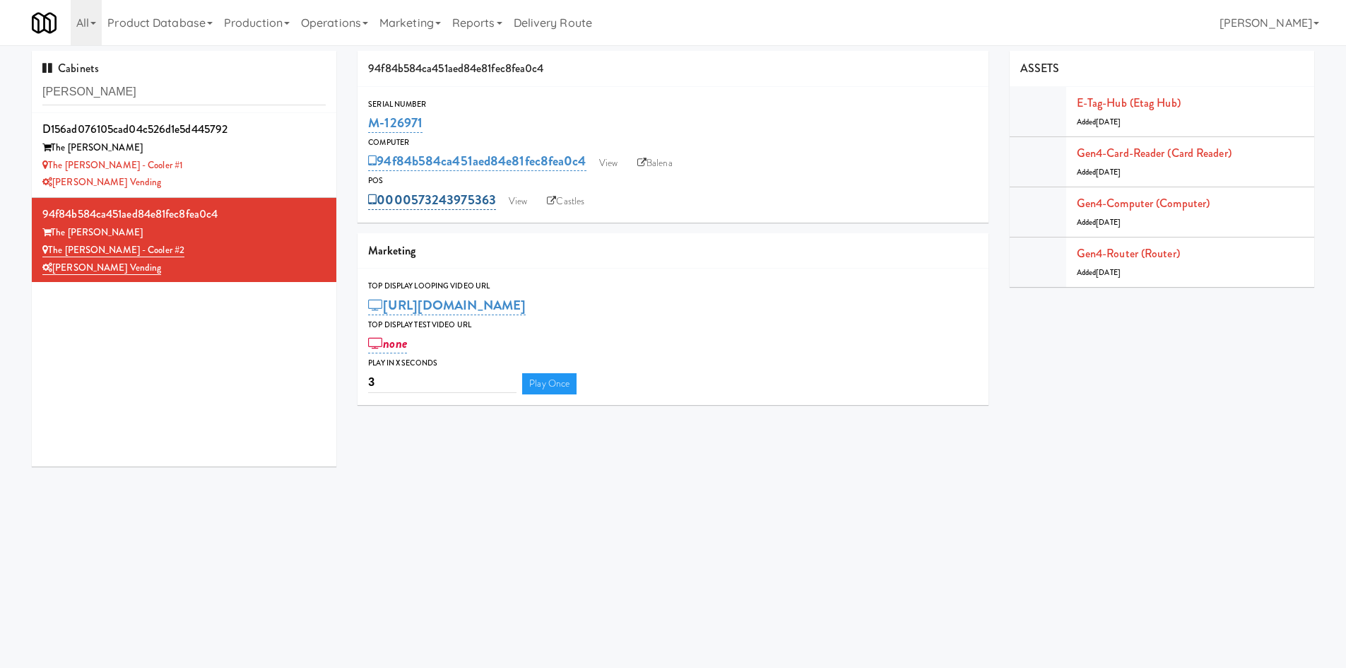
drag, startPoint x: 498, startPoint y: 191, endPoint x: 454, endPoint y: 191, distance: 43.8
click at [454, 191] on div "0000573243975363 View Castles" at bounding box center [673, 200] width 610 height 24
copy link "975363"
click at [1118, 261] on link "Gen4-router (Router)" at bounding box center [1128, 253] width 103 height 16
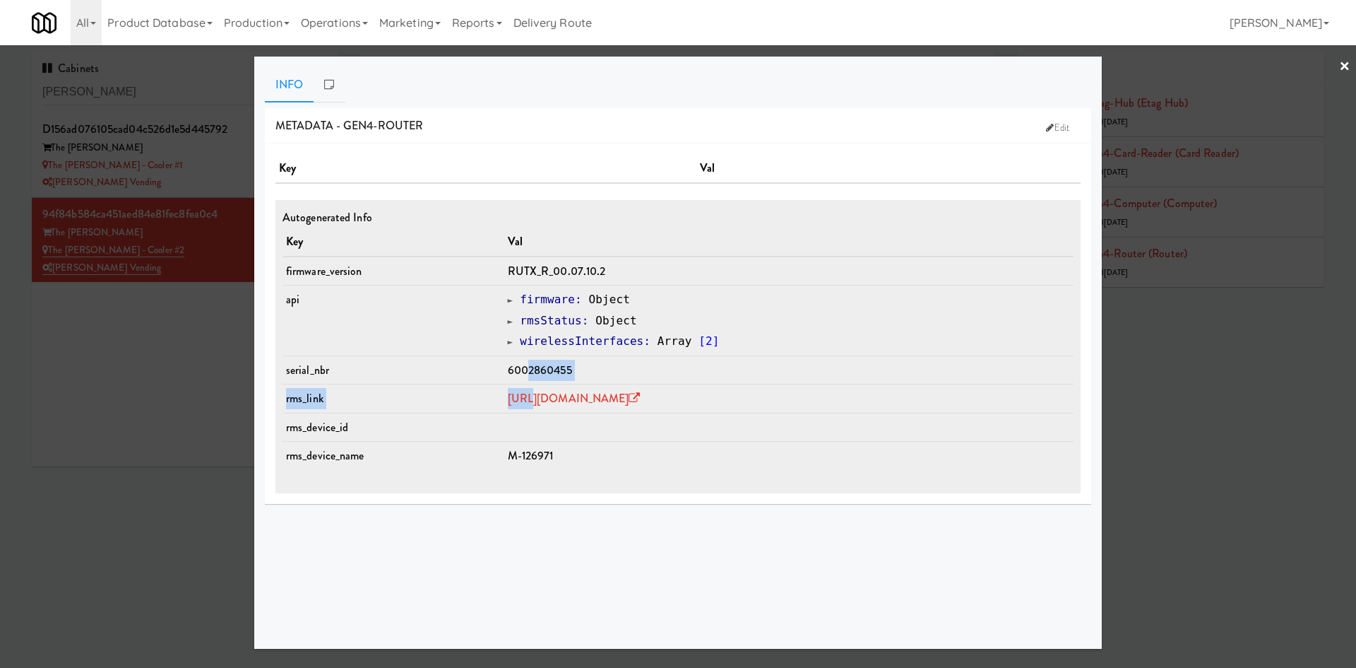
click at [499, 384] on tbody "firmware_version RUTX_R_00.07.10.2 api Object firmware : Object rmsStatus : Obj…" at bounding box center [678, 362] width 791 height 213
click at [508, 372] on span "6002860455" at bounding box center [540, 370] width 64 height 16
click at [508, 371] on span "6002860455" at bounding box center [540, 370] width 64 height 16
